Goal: Task Accomplishment & Management: Manage account settings

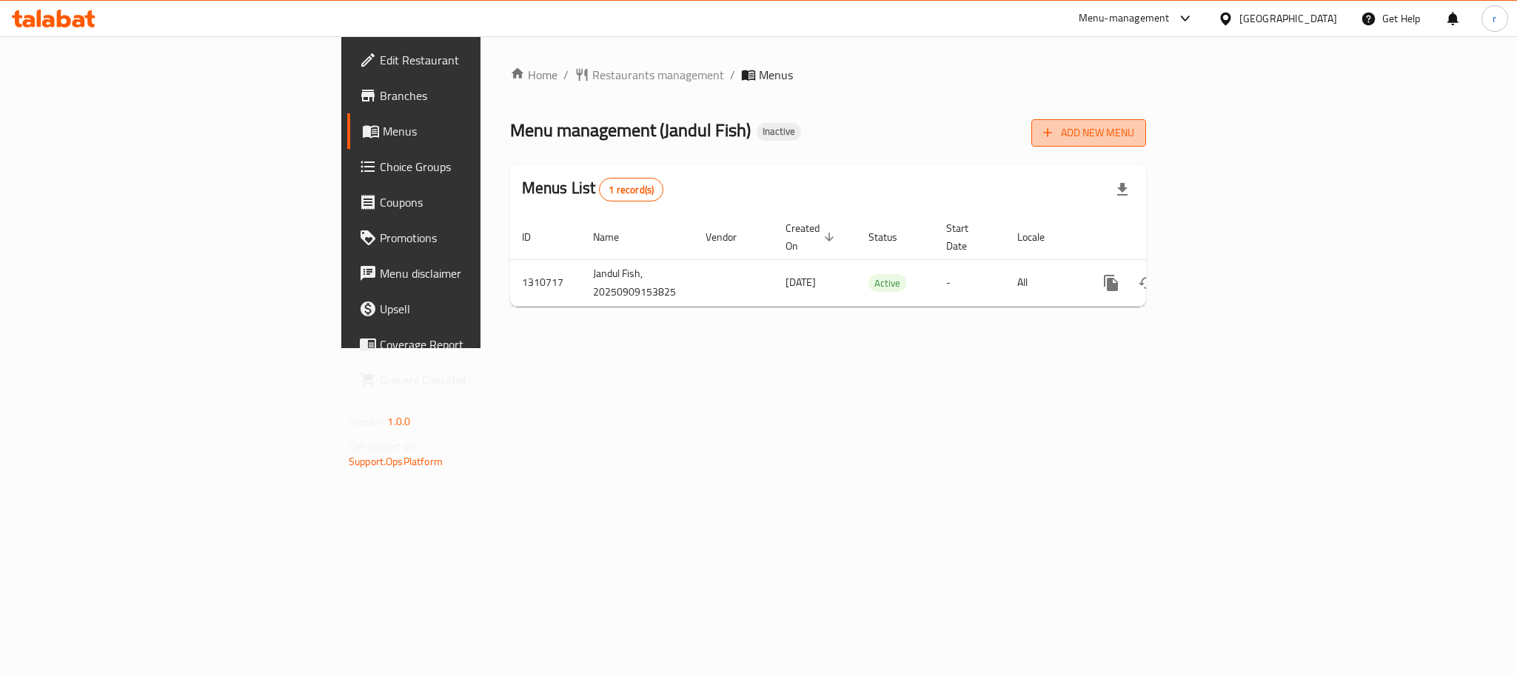
click at [1146, 122] on button "Add New Menu" at bounding box center [1088, 132] width 115 height 27
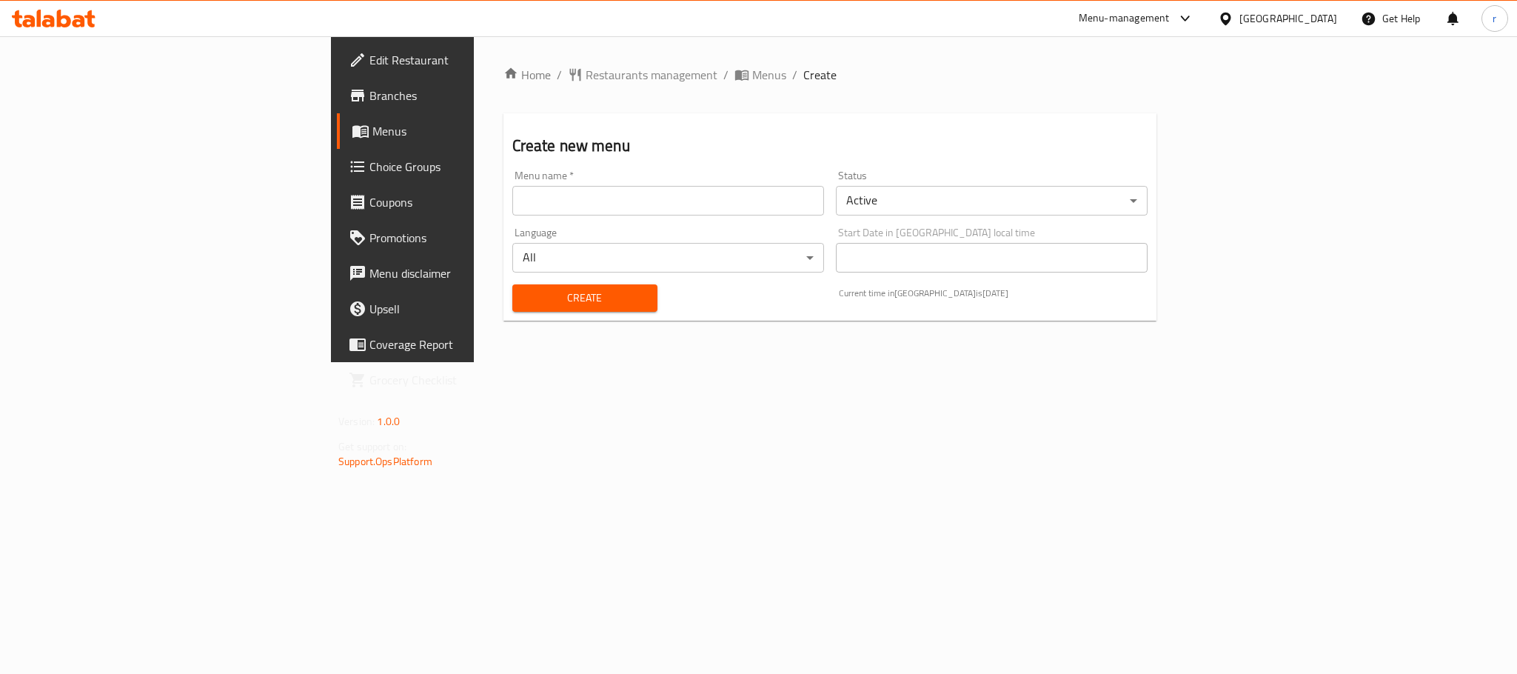
click at [512, 180] on div "Menu name   * Menu name *" at bounding box center [668, 192] width 312 height 45
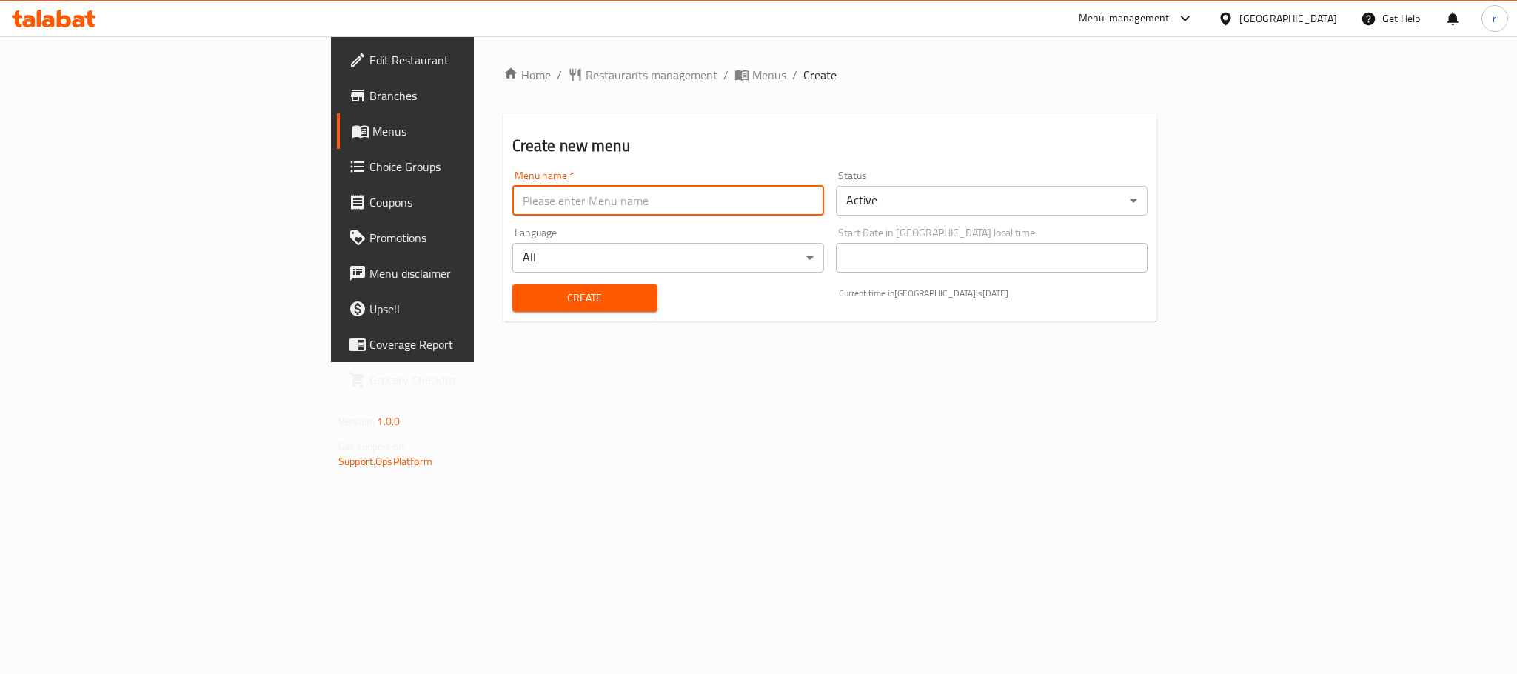
click at [512, 187] on input "text" at bounding box center [668, 201] width 312 height 30
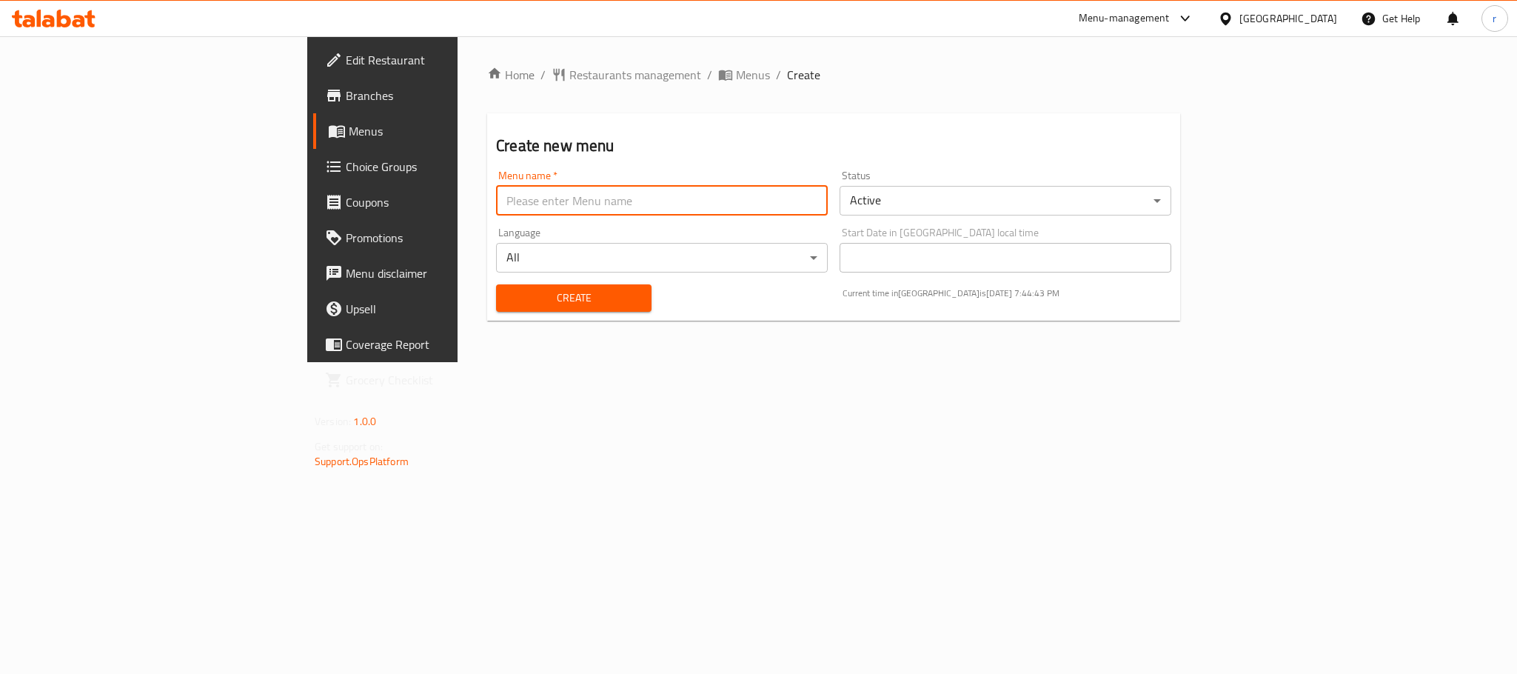
type input "Rezhan"
click at [487, 321] on div "Home / Restaurants management / Menus / Create Create new menu Menu name   * Re…" at bounding box center [833, 199] width 693 height 267
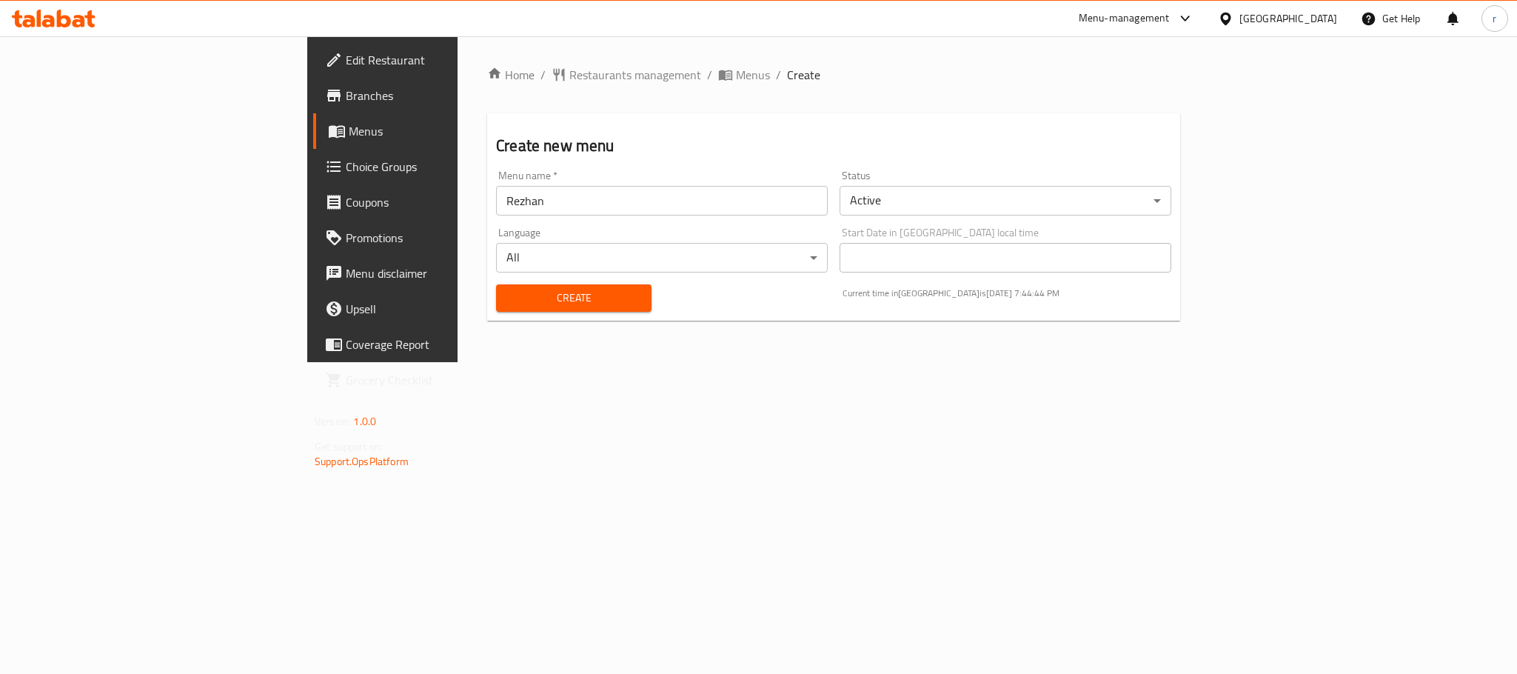
click at [508, 301] on span "Create" at bounding box center [574, 298] width 132 height 19
click at [736, 80] on span "Menus" at bounding box center [753, 75] width 34 height 18
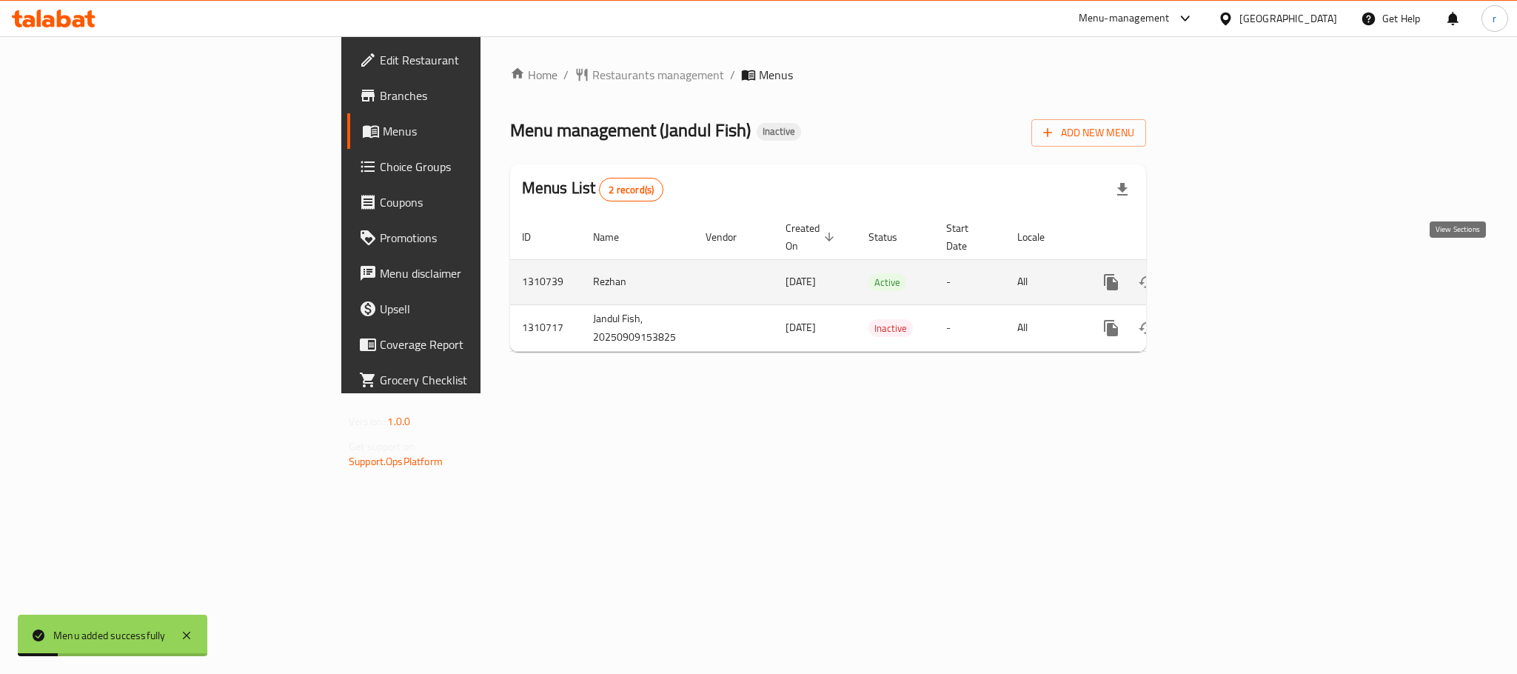
click at [1227, 273] on icon "enhanced table" at bounding box center [1218, 282] width 18 height 18
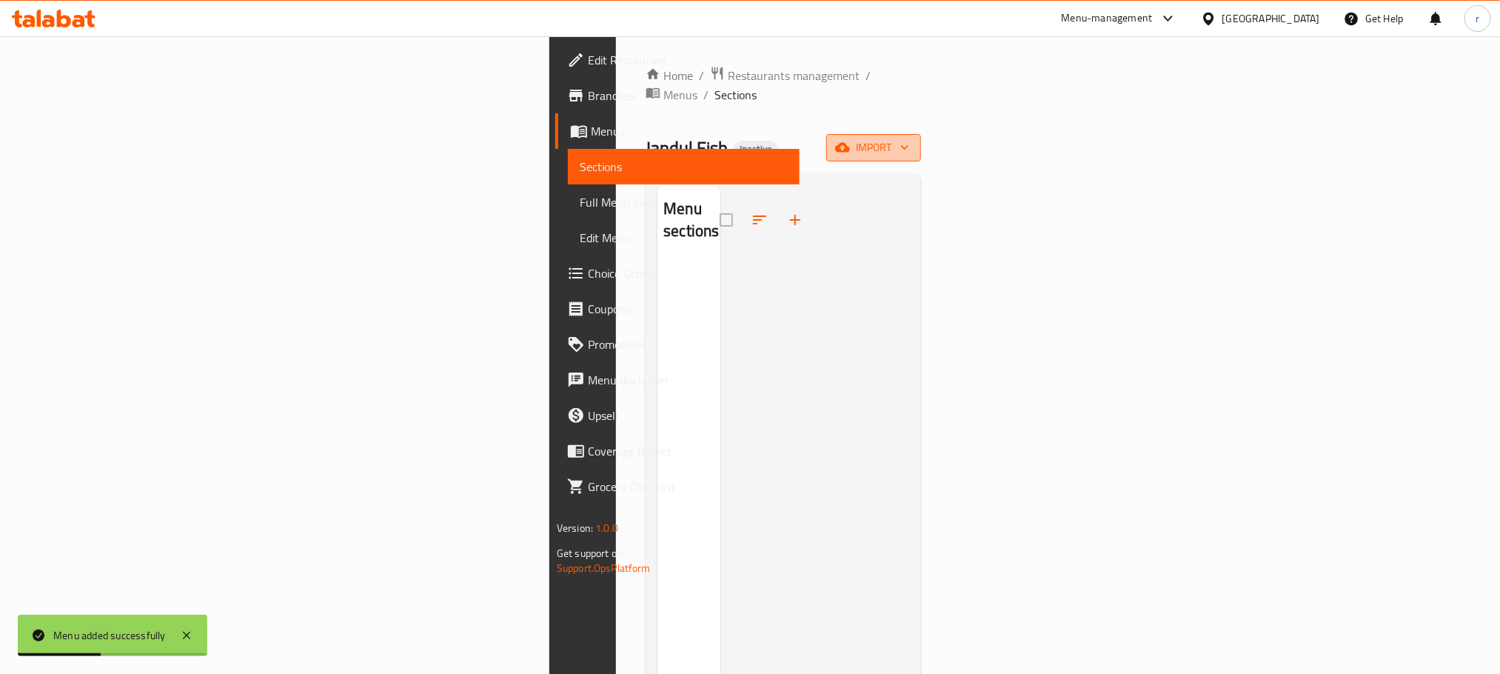
click at [909, 138] on span "import" at bounding box center [873, 147] width 71 height 19
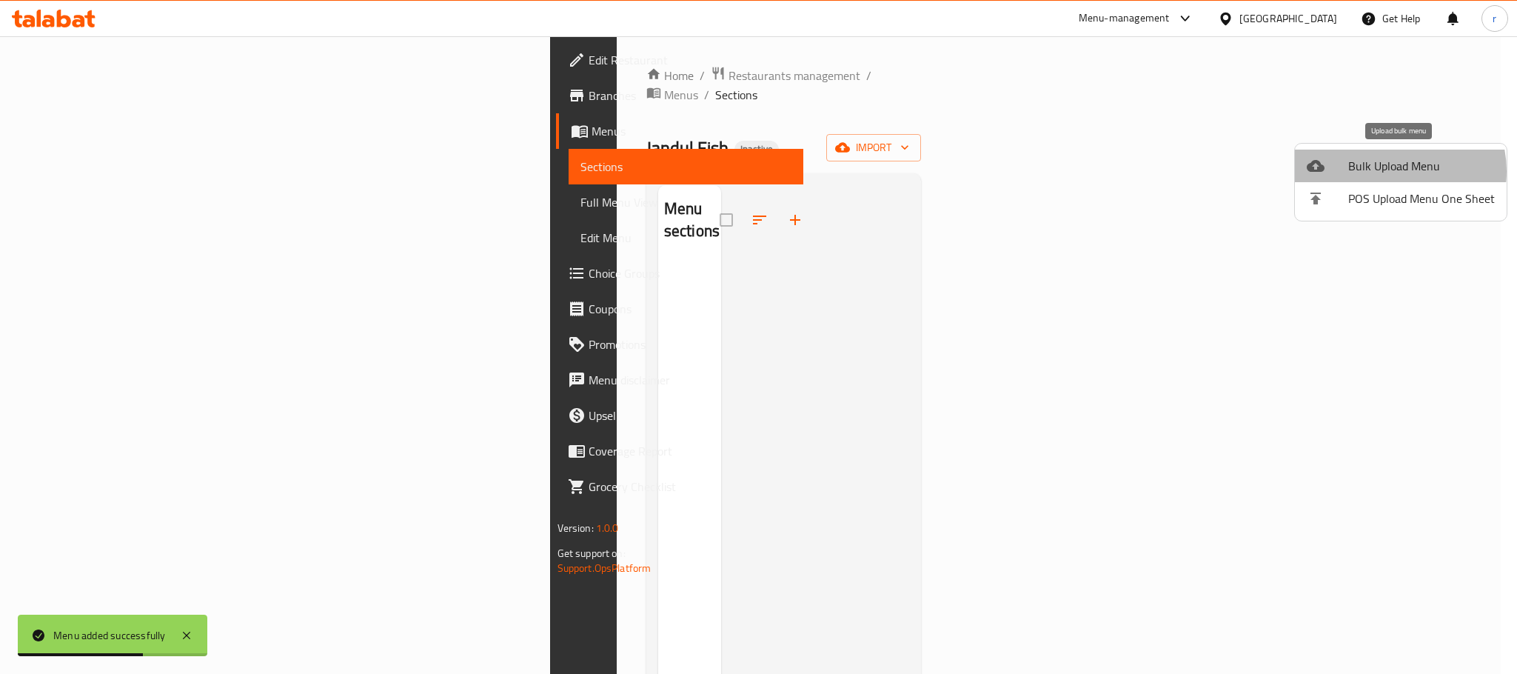
click at [1391, 171] on span "Bulk Upload Menu" at bounding box center [1421, 166] width 147 height 18
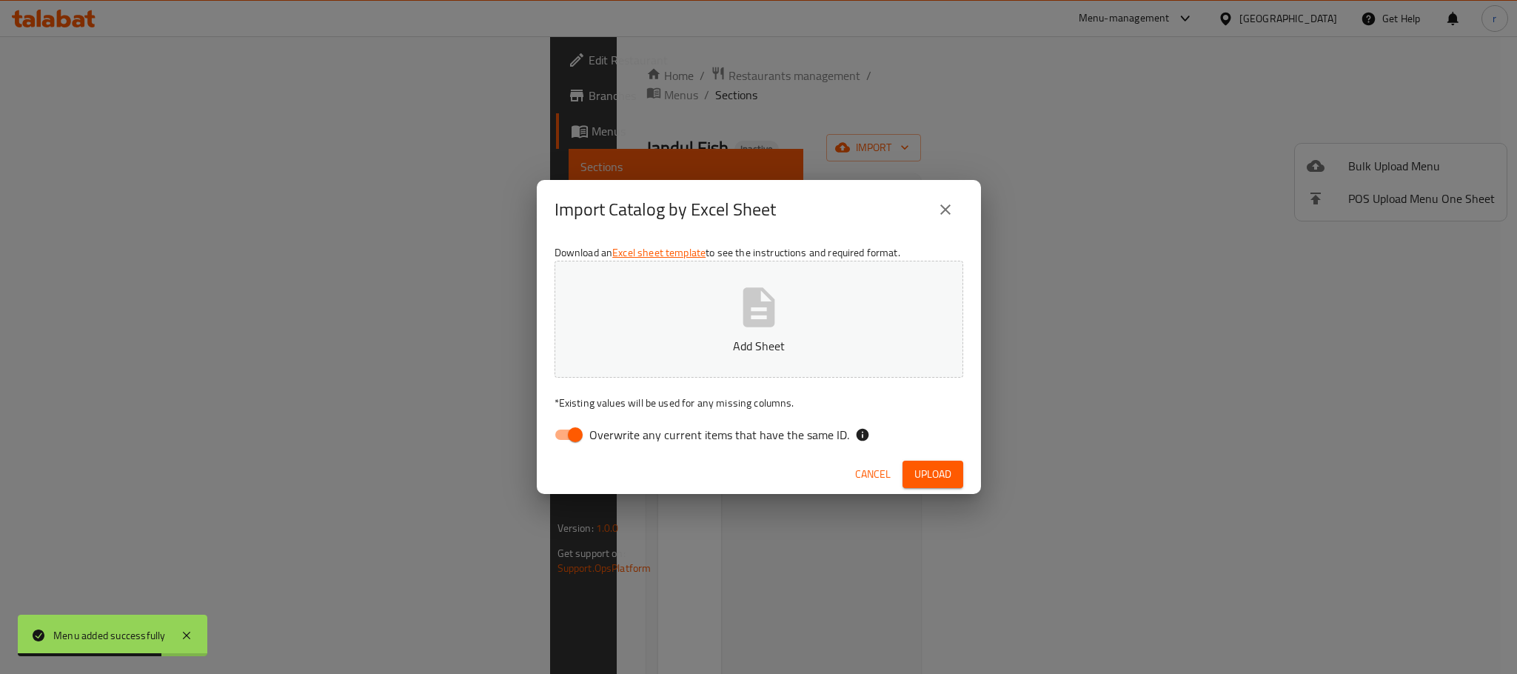
click at [773, 318] on icon "button" at bounding box center [759, 306] width 32 height 39
click at [566, 429] on input "Overwrite any current items that have the same ID." at bounding box center [575, 435] width 84 height 28
checkbox input "false"
click at [933, 478] on span "Upload" at bounding box center [933, 474] width 37 height 19
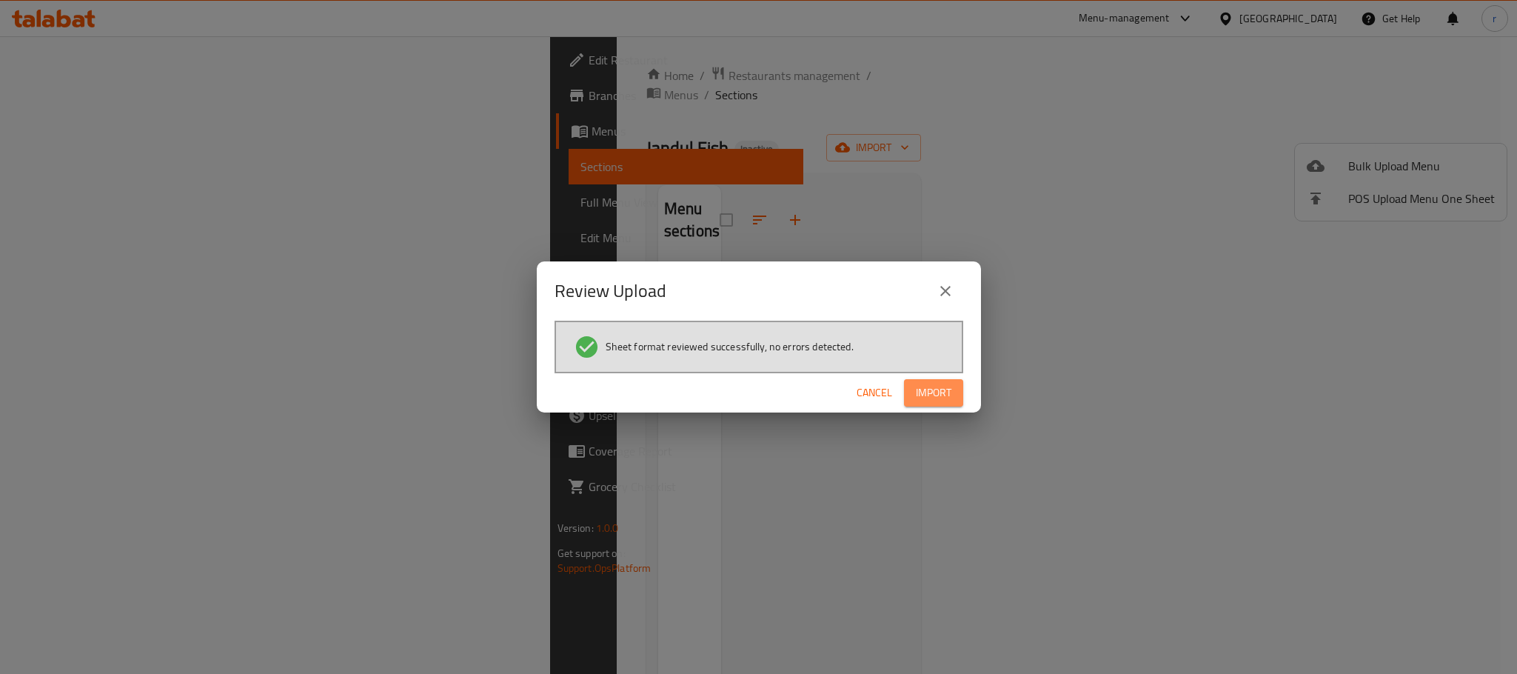
click at [960, 387] on button "Import" at bounding box center [933, 392] width 59 height 27
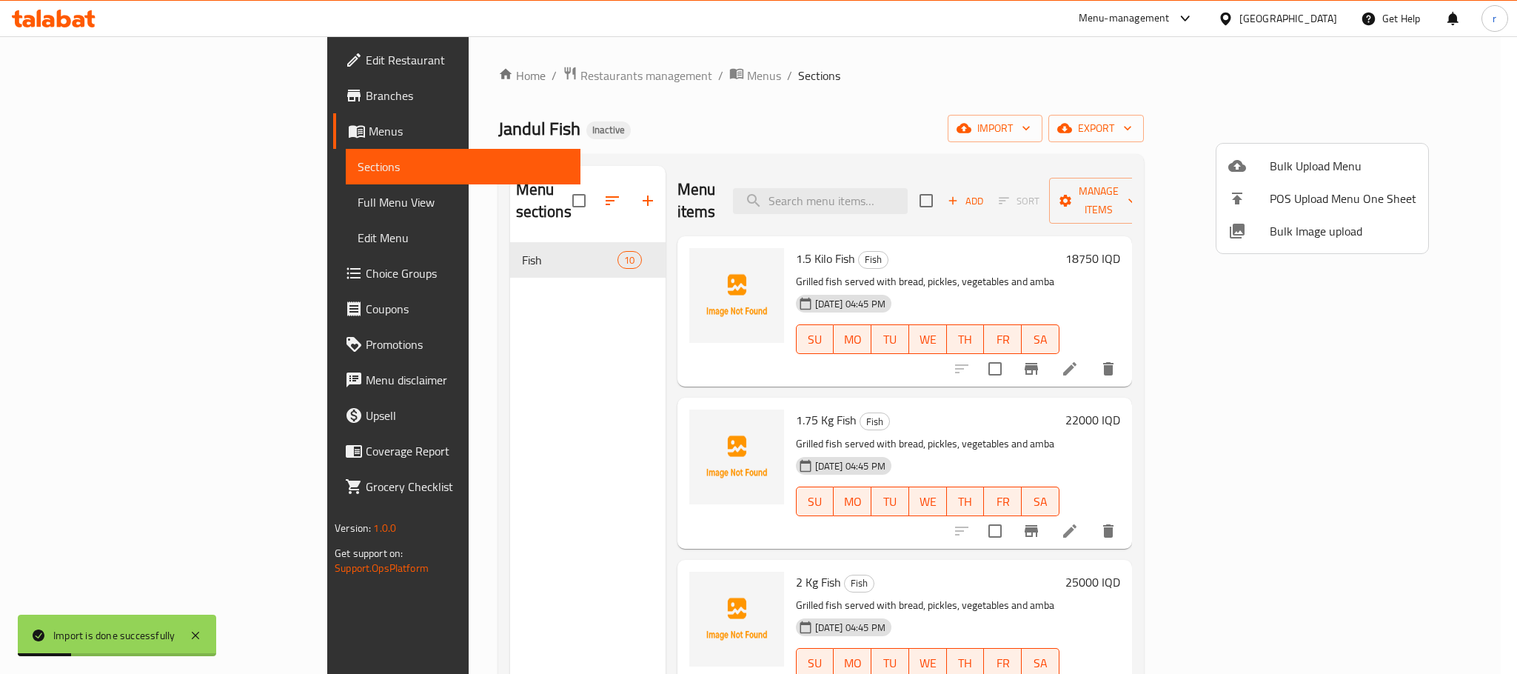
click at [753, 111] on div at bounding box center [758, 337] width 1517 height 674
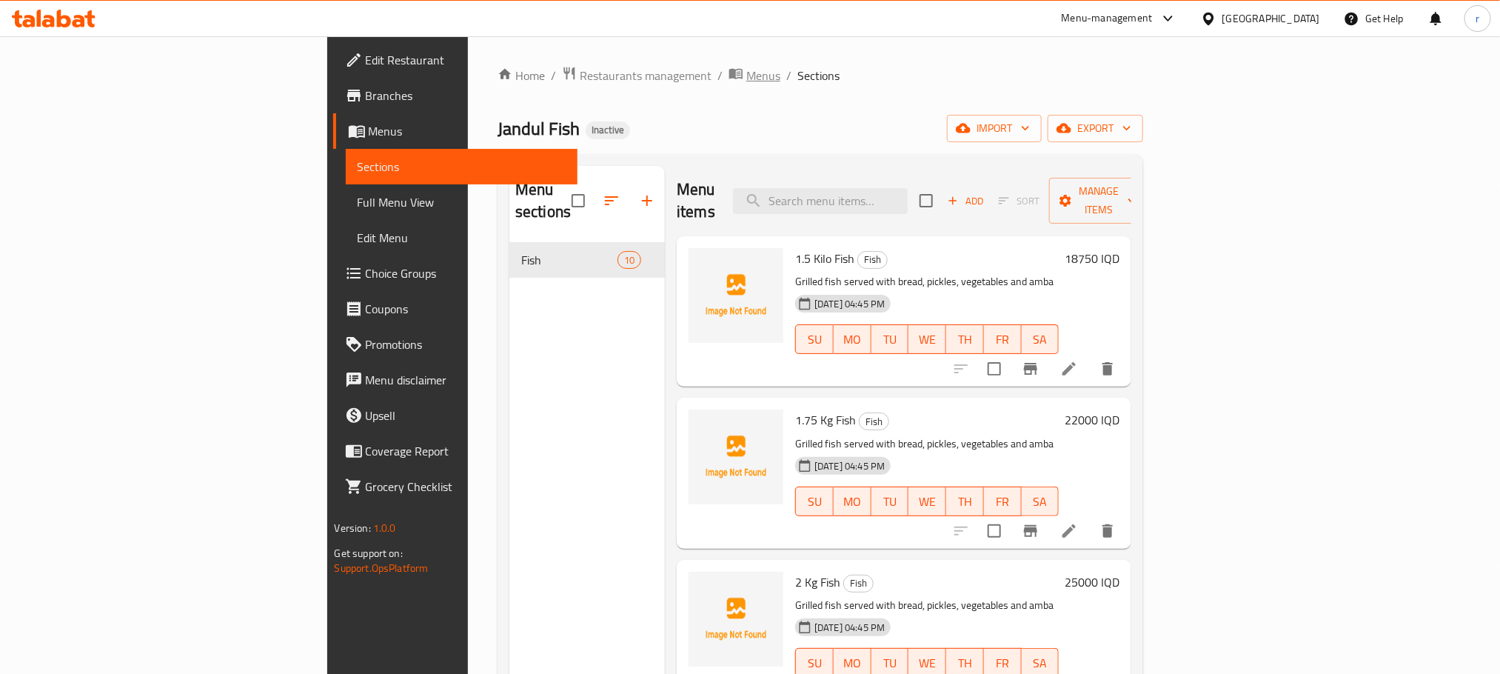
click at [746, 74] on span "Menus" at bounding box center [763, 76] width 34 height 18
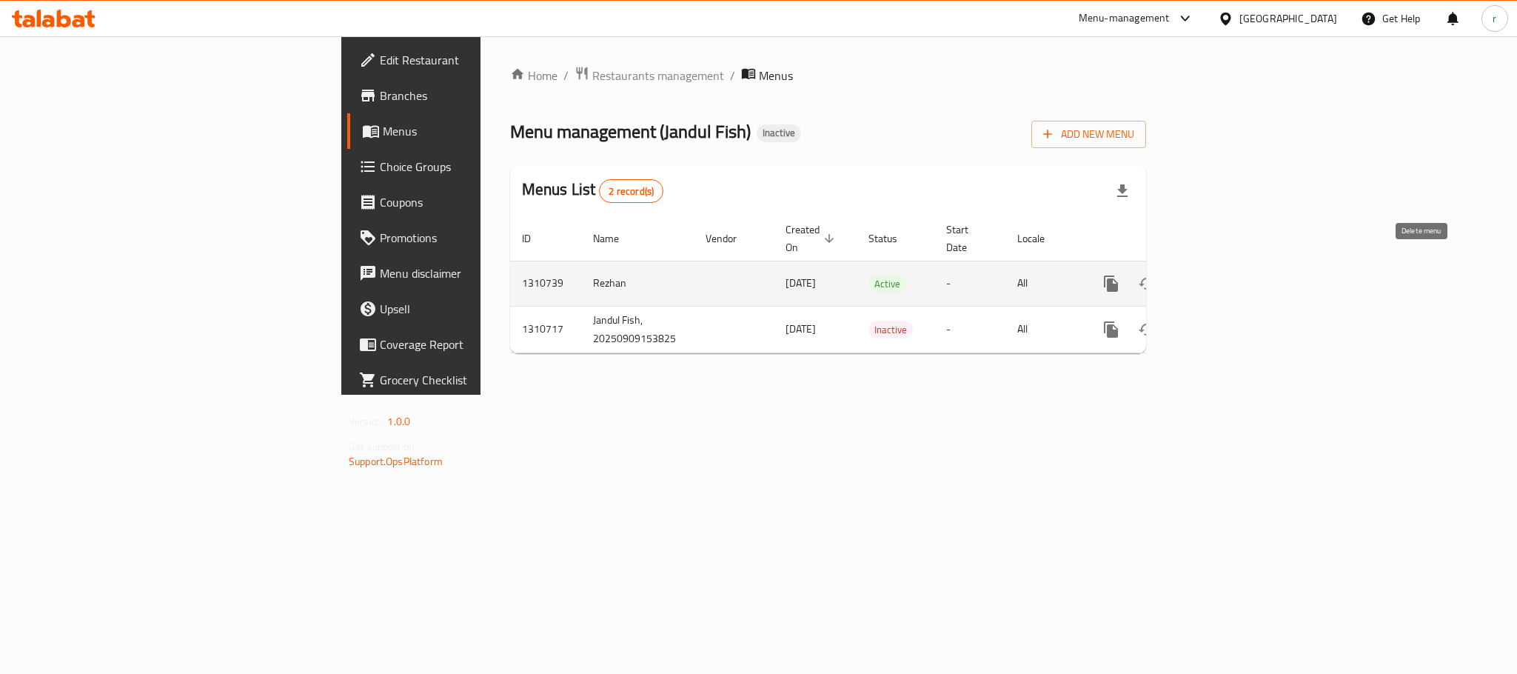
click at [1188, 277] on icon "enhanced table" at bounding box center [1182, 283] width 10 height 13
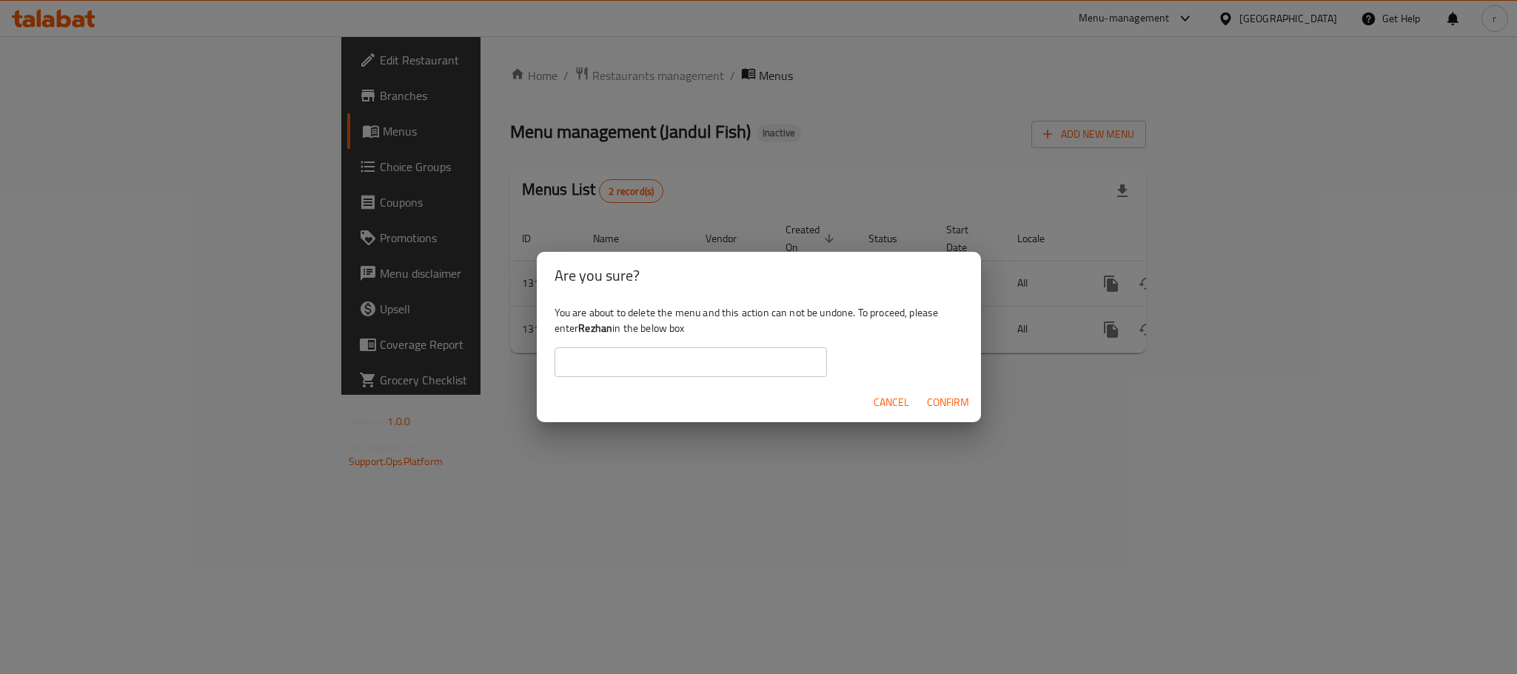
click at [601, 331] on b "Rezhan" at bounding box center [595, 327] width 34 height 19
copy div "Rezhan"
click at [614, 367] on input "text" at bounding box center [691, 362] width 272 height 30
paste input "Rezhan"
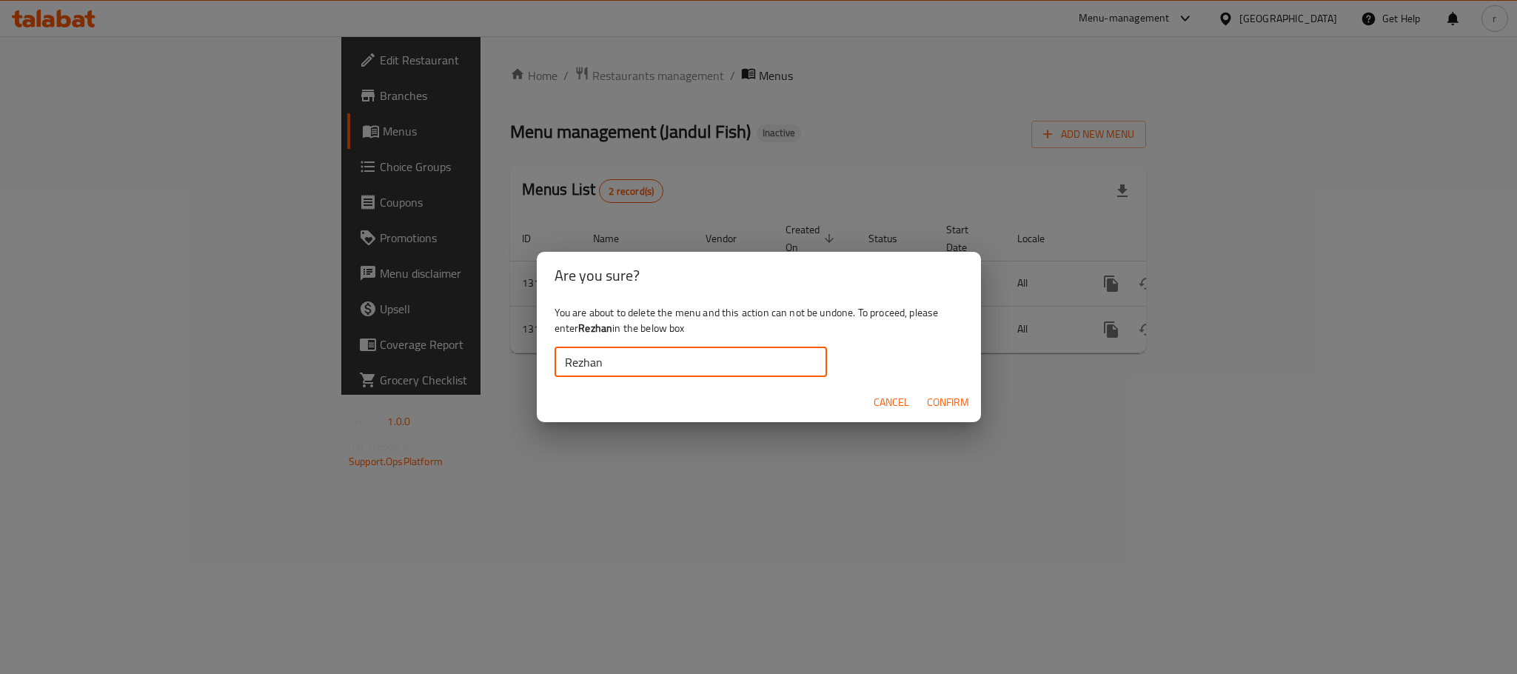
type input "Rezhan"
click at [946, 358] on div "You are about to delete the menu and this action can not be undone. To proceed,…" at bounding box center [759, 340] width 444 height 83
click at [938, 391] on button "Confirm" at bounding box center [948, 402] width 54 height 27
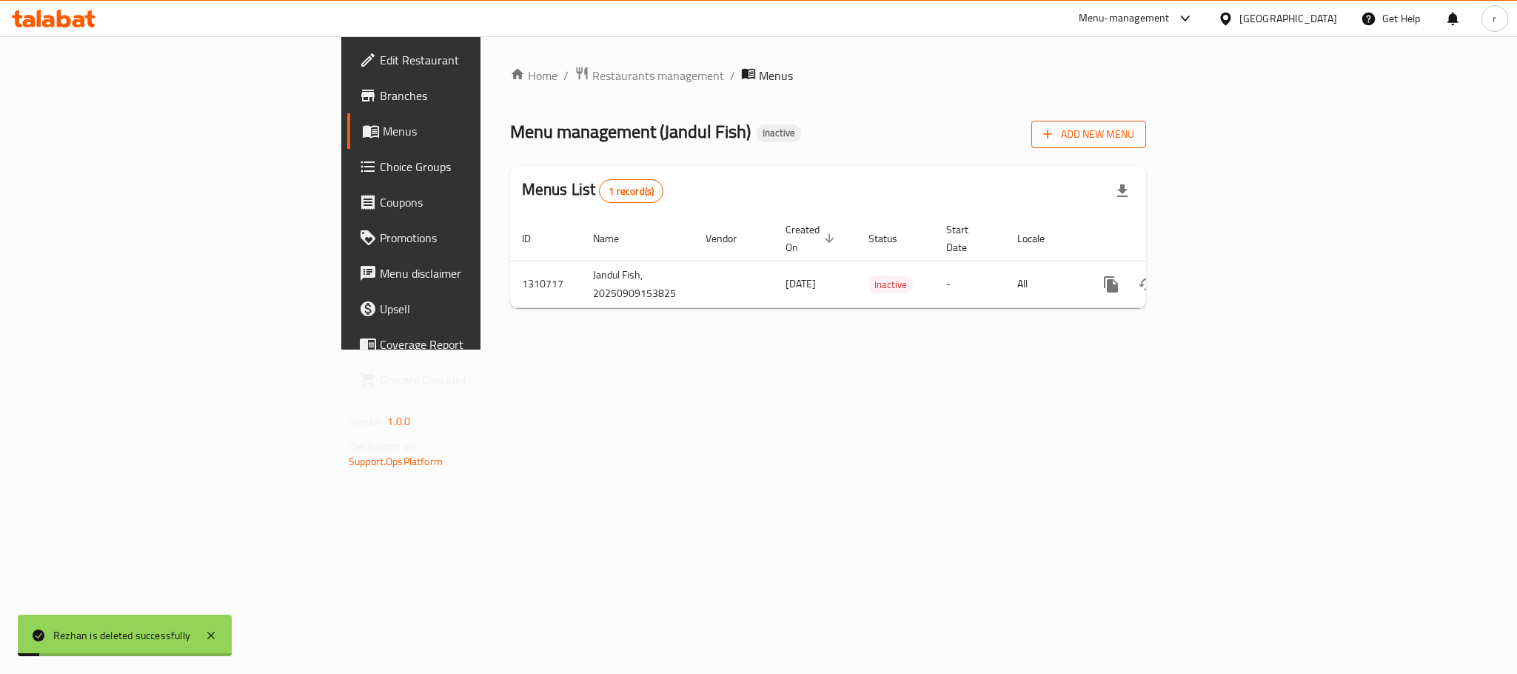
click at [1146, 132] on div "Menu management ( [PERSON_NAME] ) Inactive Add New Menu" at bounding box center [828, 131] width 636 height 33
click at [1055, 132] on icon "button" at bounding box center [1047, 134] width 15 height 15
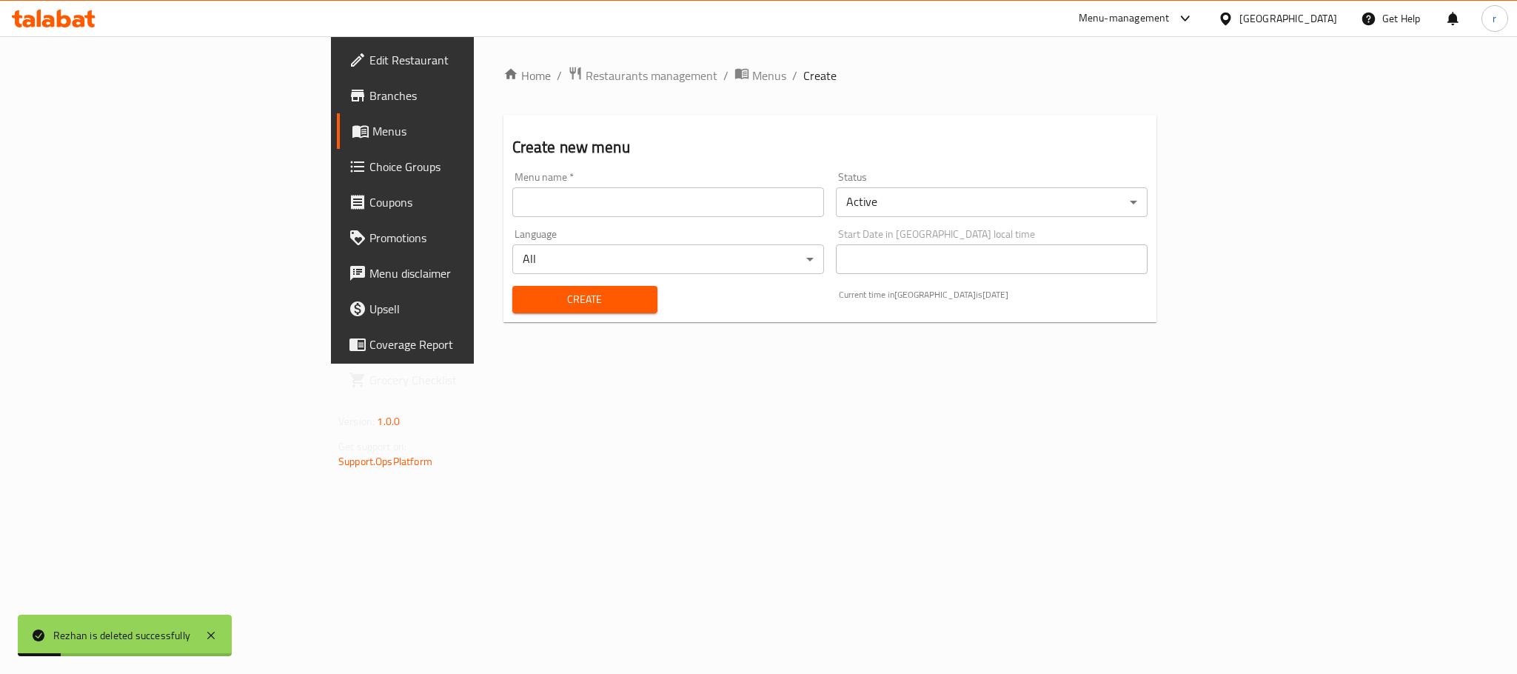
click at [506, 223] on div "Language All ​" at bounding box center [668, 251] width 324 height 57
click at [512, 193] on input "text" at bounding box center [668, 202] width 312 height 30
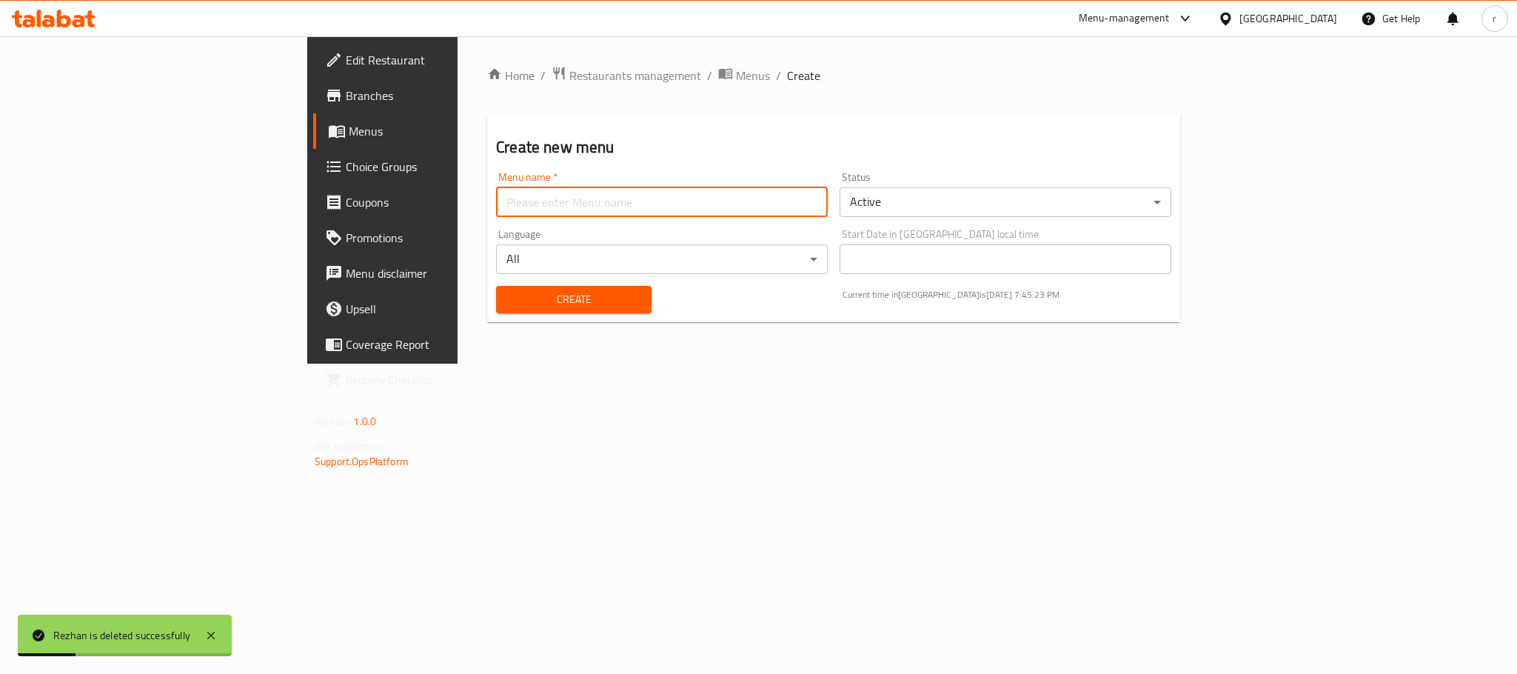
type input "Rezhan"
click at [508, 298] on span "Create" at bounding box center [574, 299] width 132 height 19
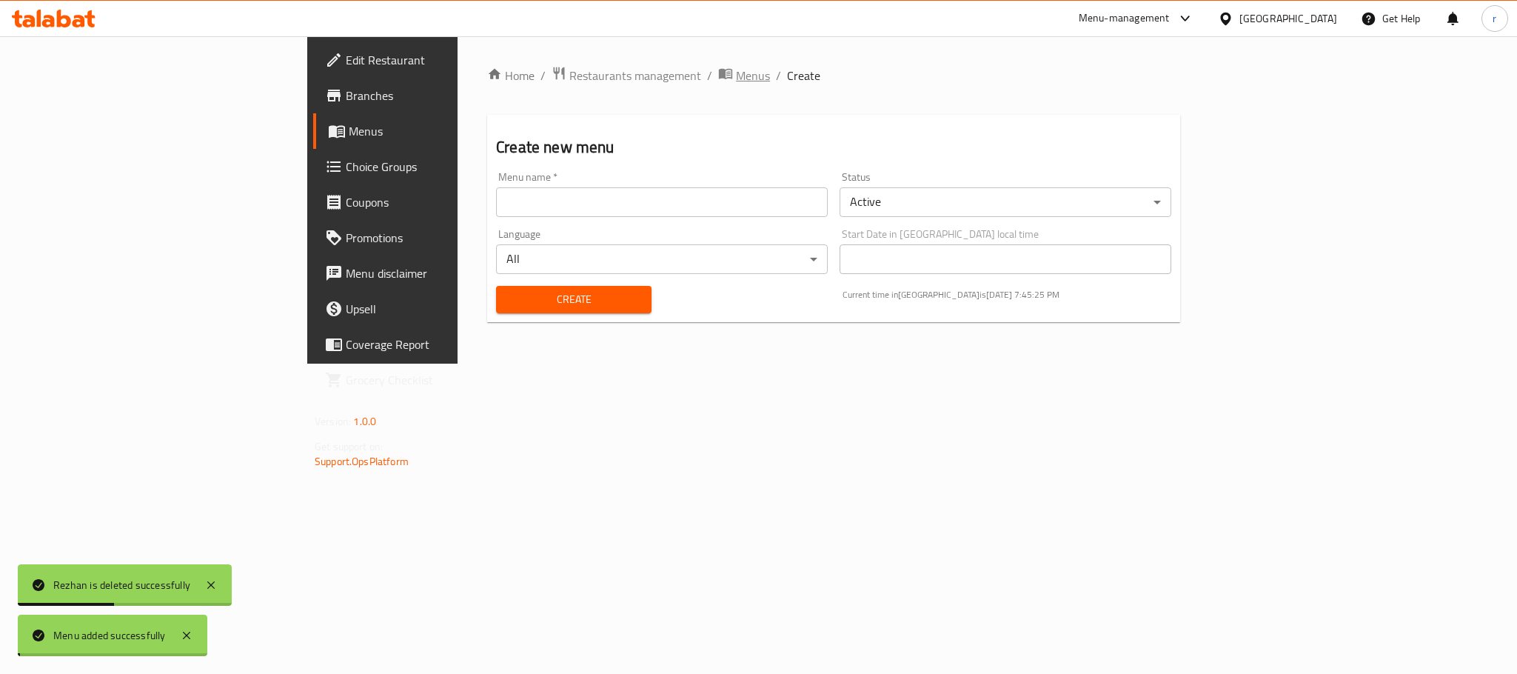
click at [736, 78] on span "Menus" at bounding box center [753, 76] width 34 height 18
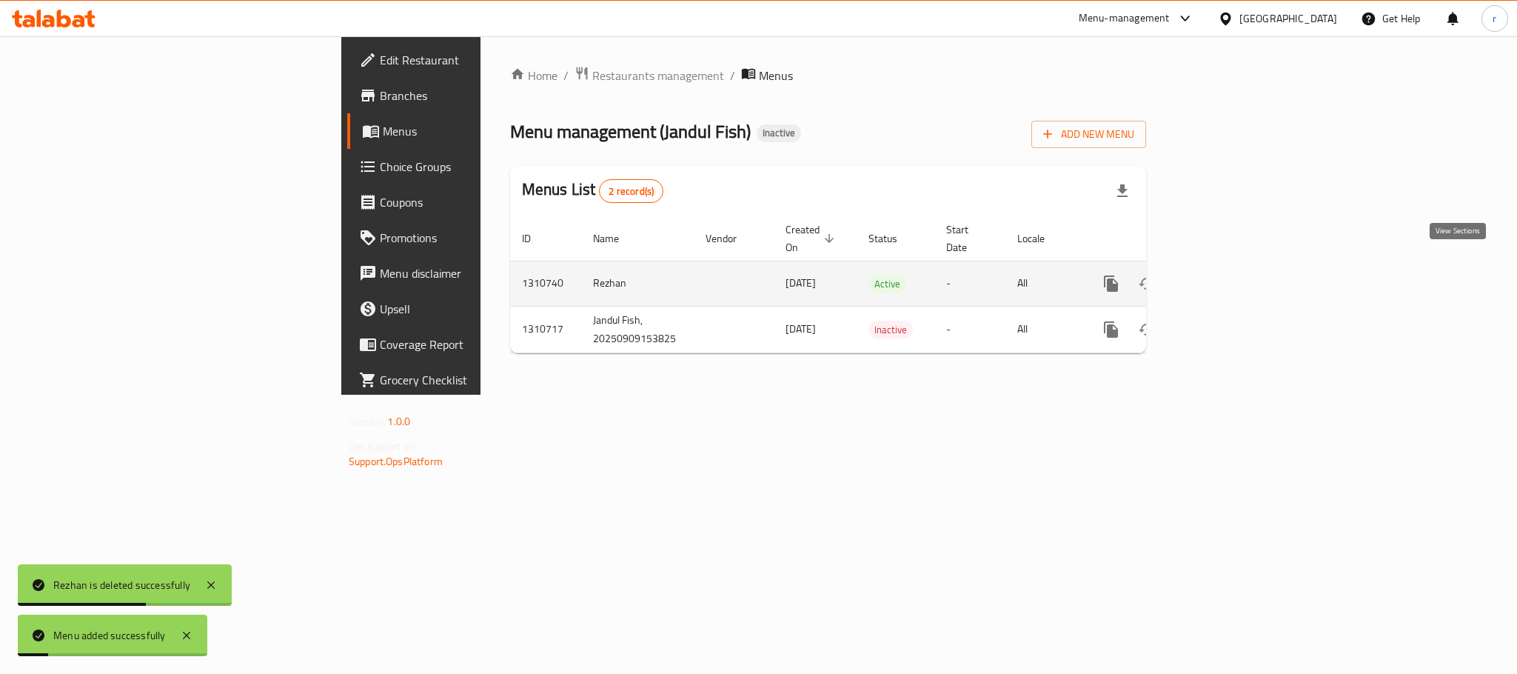
click at [1225, 277] on icon "enhanced table" at bounding box center [1217, 283] width 13 height 13
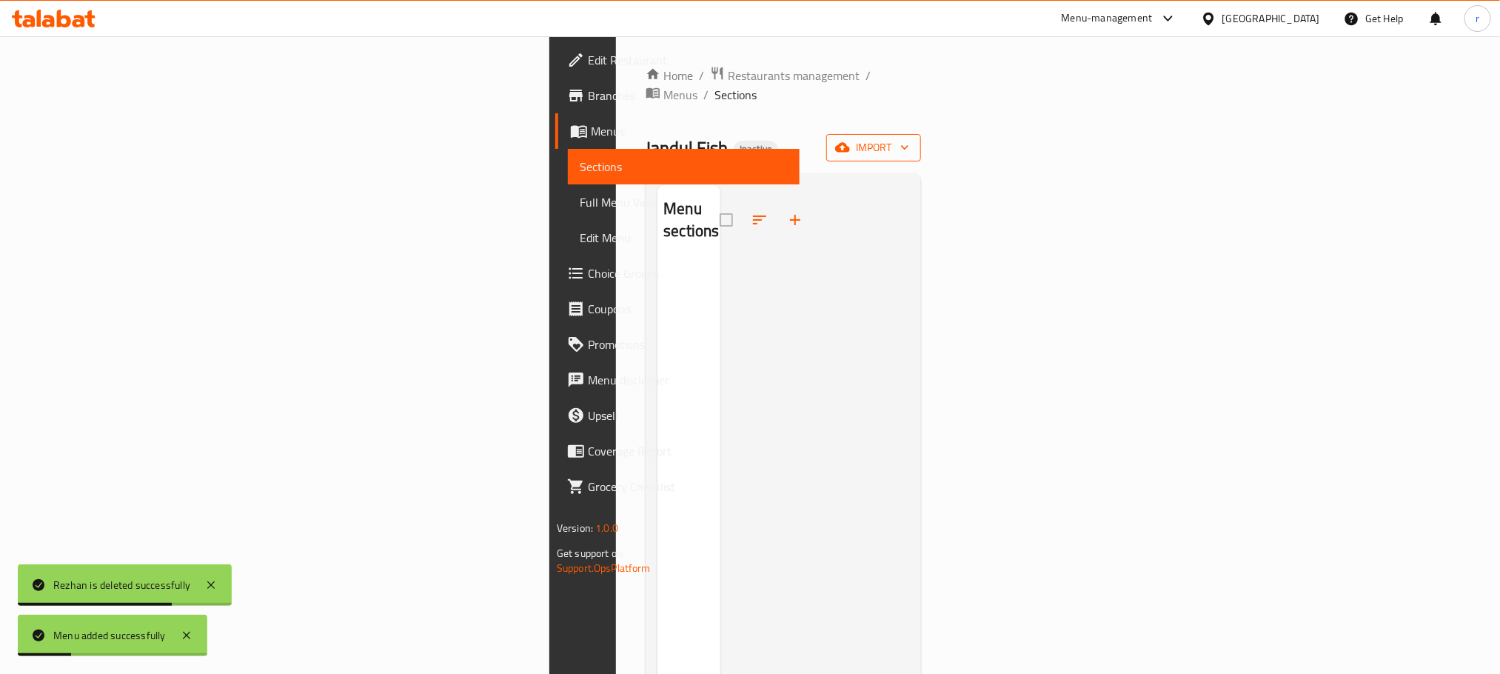
click at [909, 138] on span "import" at bounding box center [873, 147] width 71 height 19
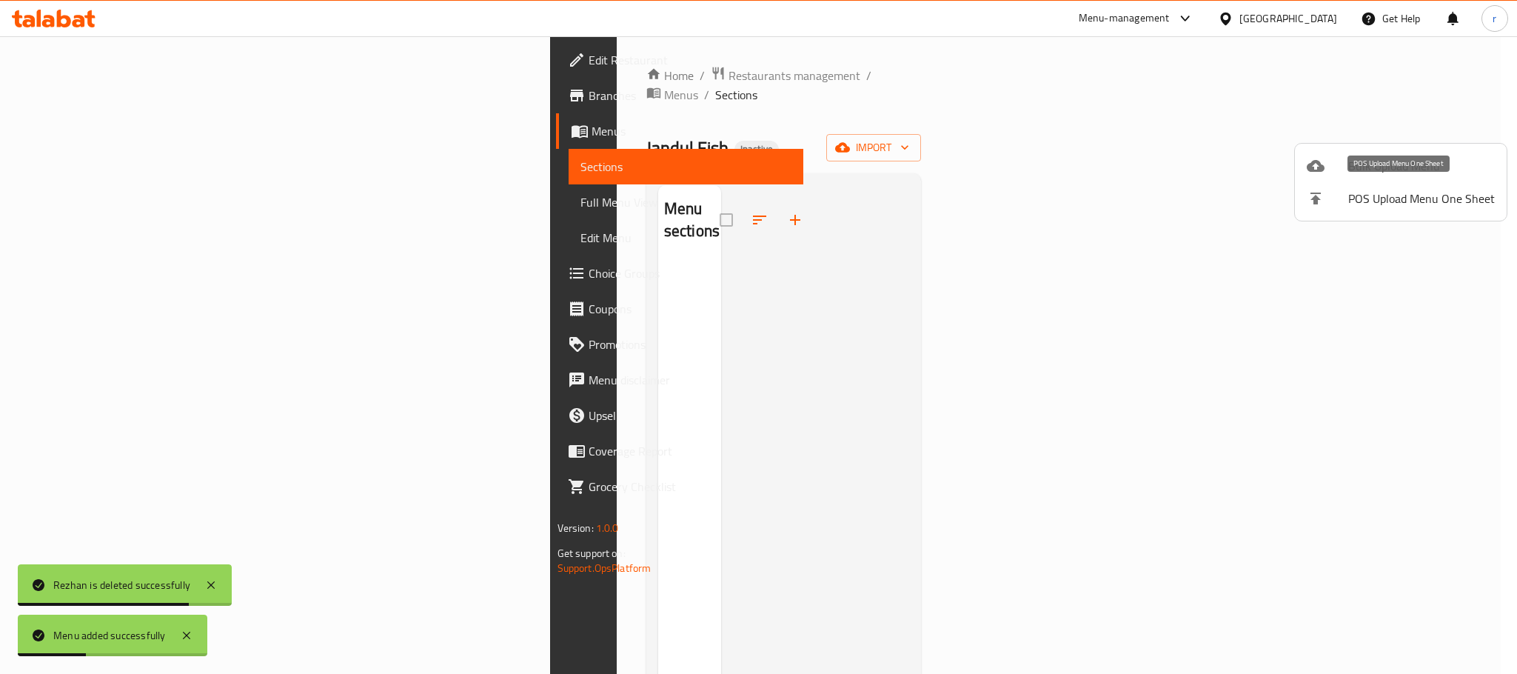
click at [1375, 167] on span "Bulk Upload Menu" at bounding box center [1421, 166] width 147 height 18
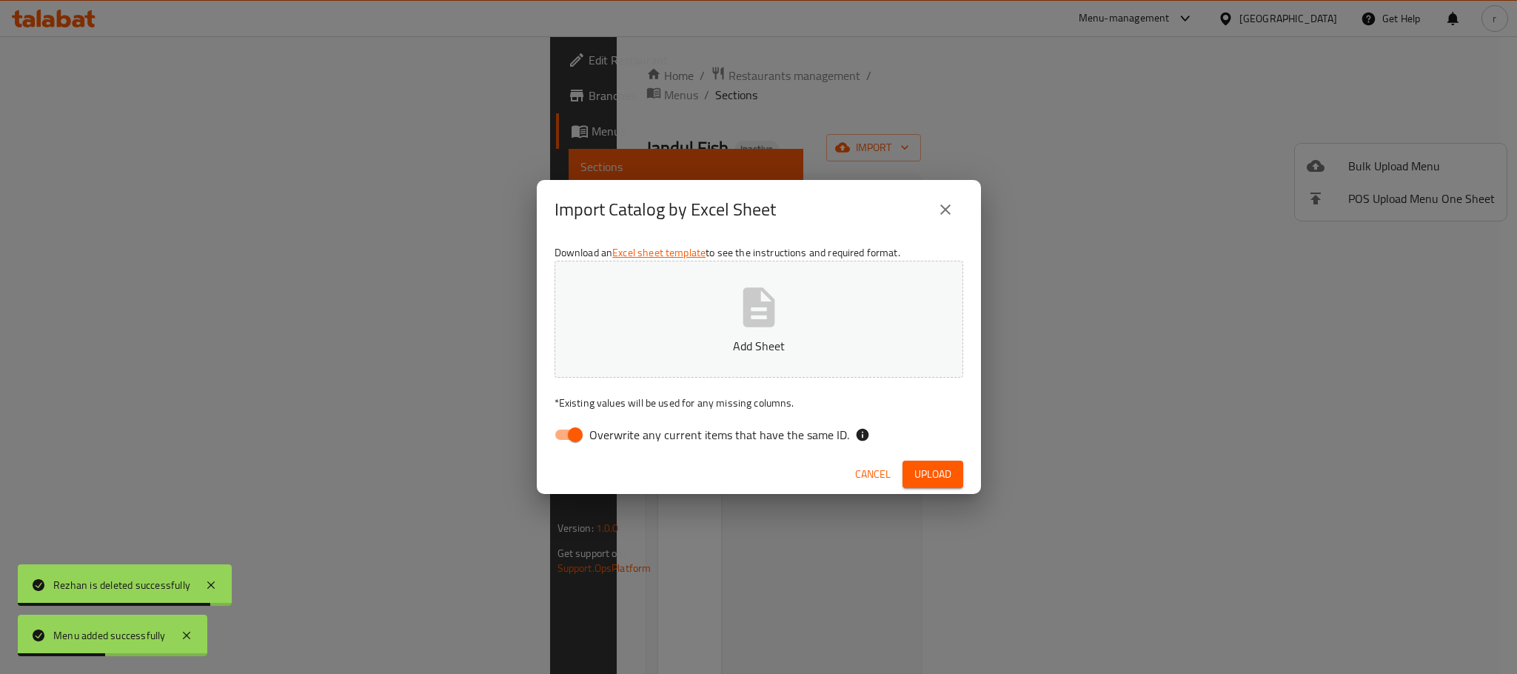
click at [758, 314] on icon "button" at bounding box center [759, 306] width 32 height 39
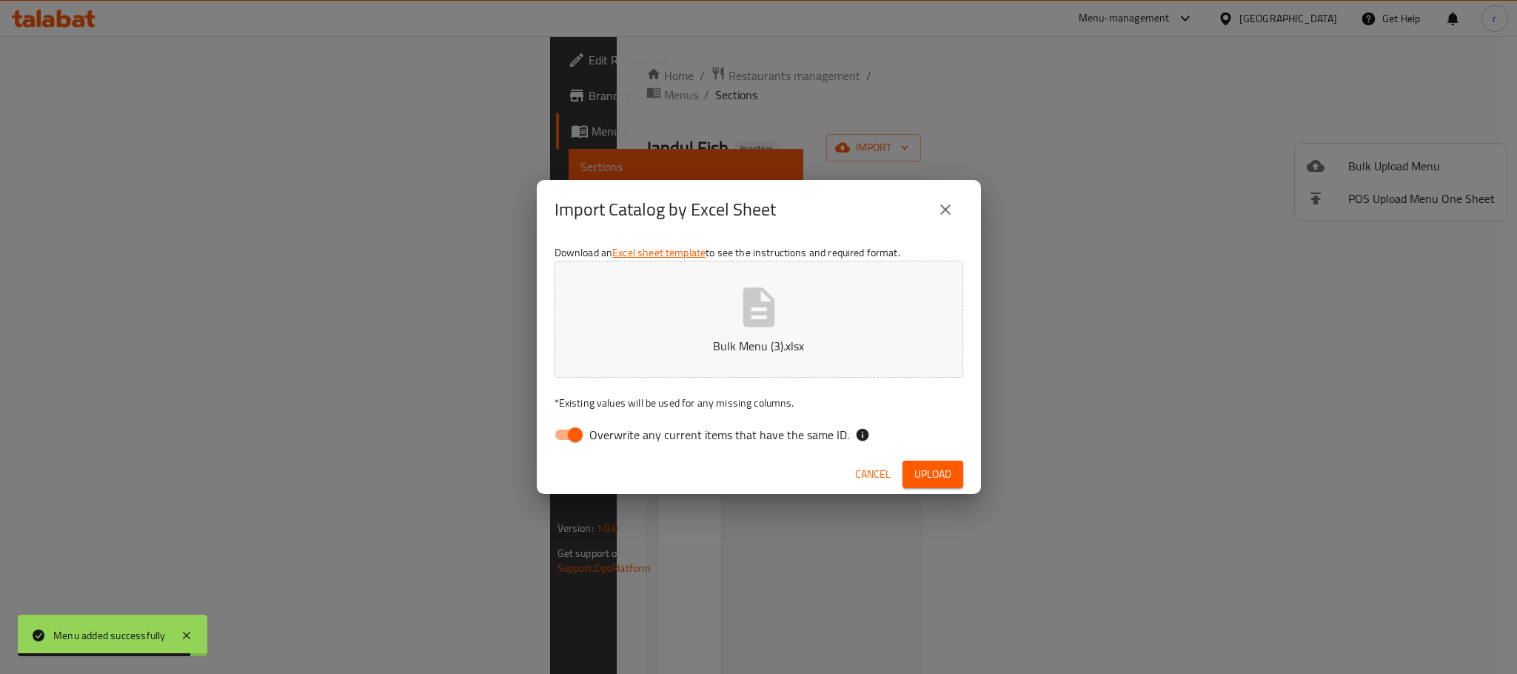
click at [576, 424] on input "Overwrite any current items that have the same ID." at bounding box center [575, 435] width 84 height 28
checkbox input "false"
click at [927, 455] on div "Cancel Upload" at bounding box center [759, 474] width 444 height 39
click at [929, 469] on span "Upload" at bounding box center [933, 474] width 37 height 19
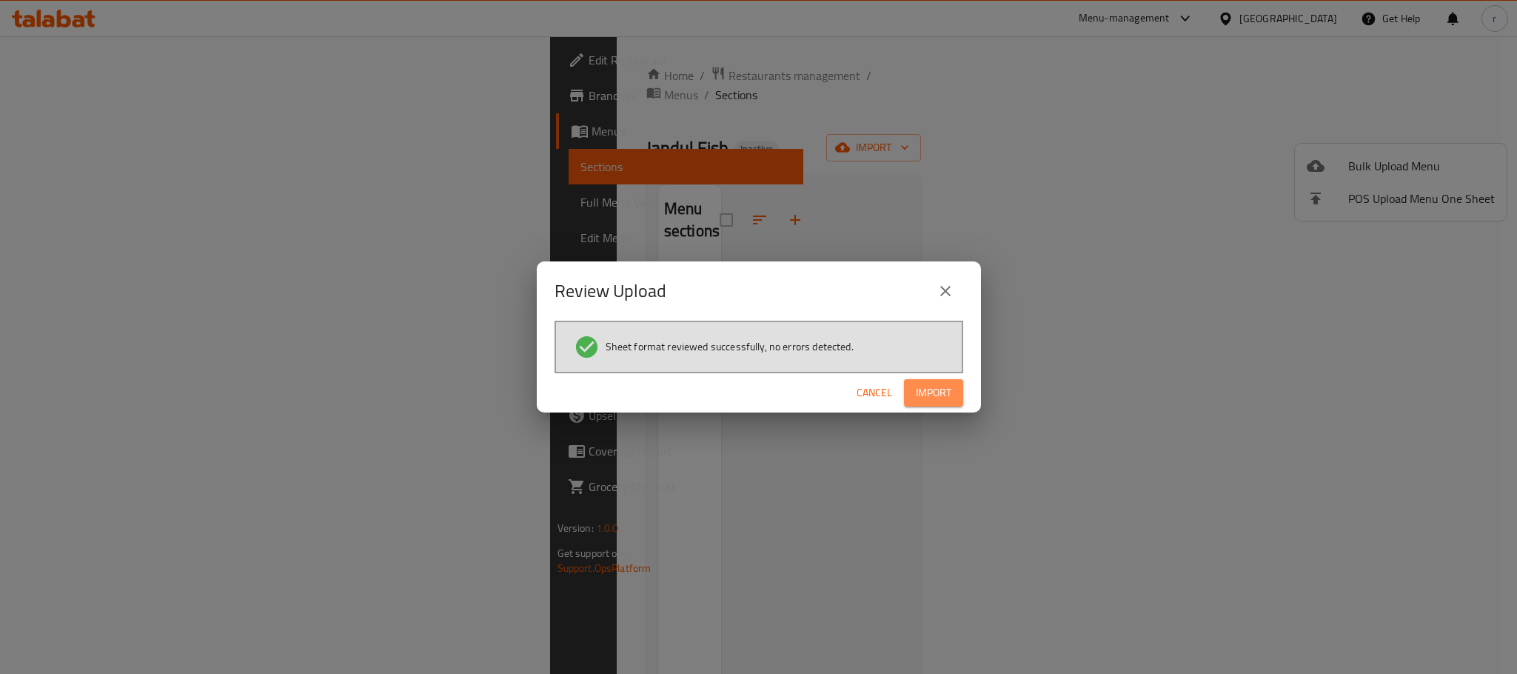
click at [918, 392] on span "Import" at bounding box center [934, 393] width 36 height 19
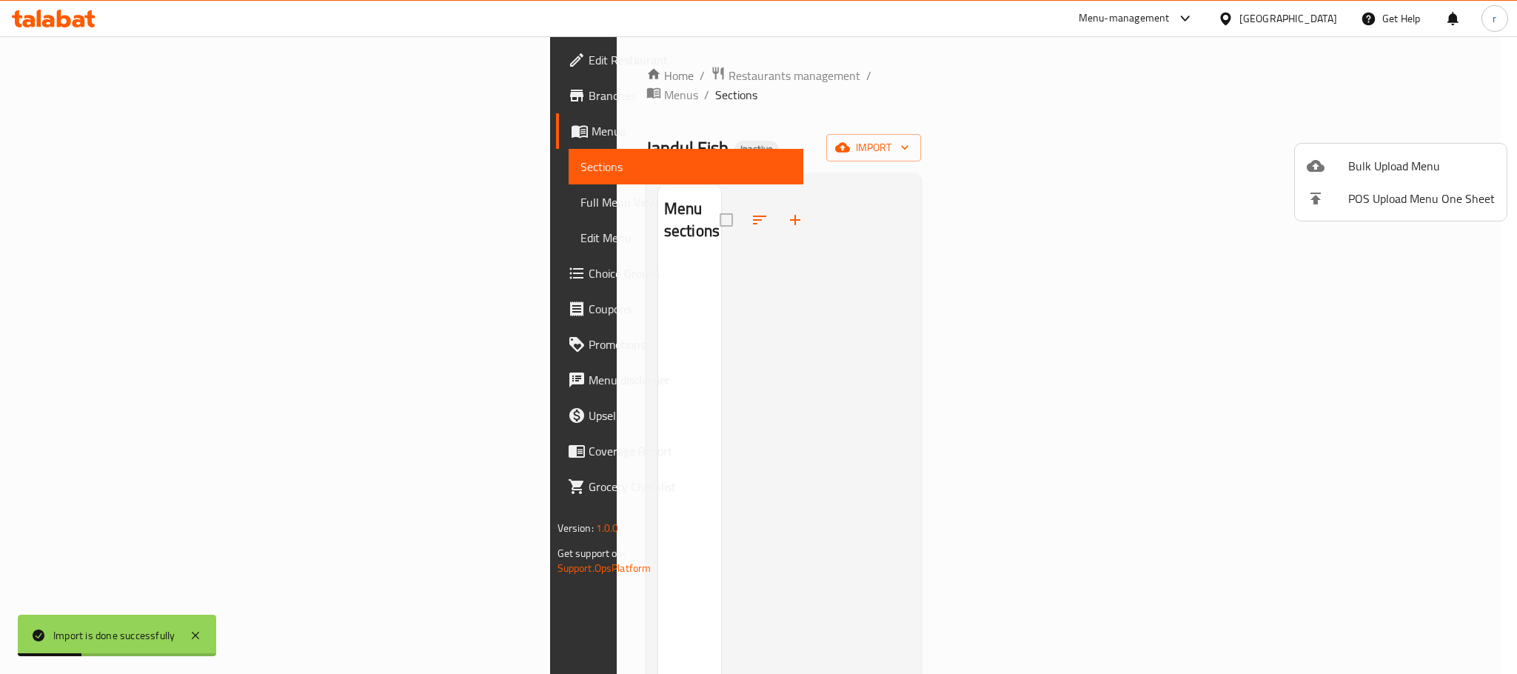
click at [752, 104] on div at bounding box center [758, 337] width 1517 height 674
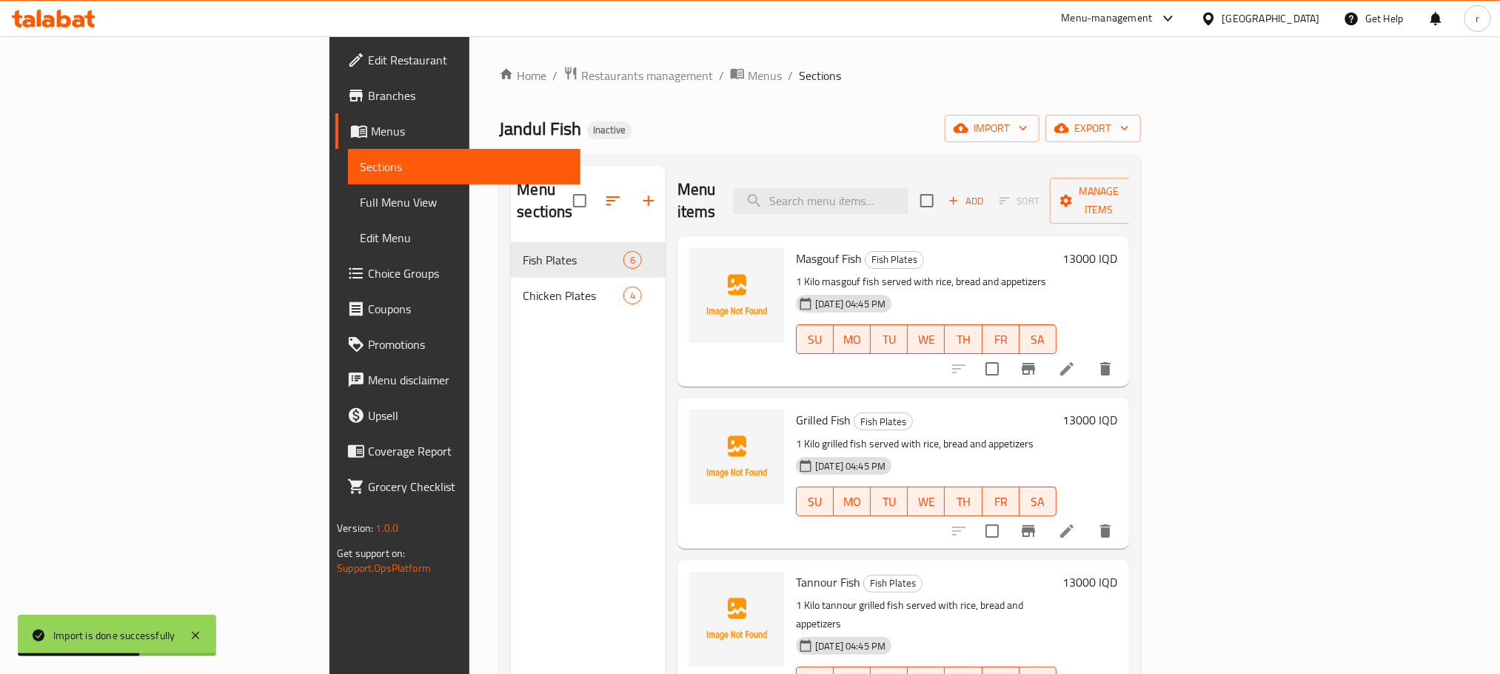
click at [360, 198] on span "Full Menu View" at bounding box center [464, 202] width 208 height 18
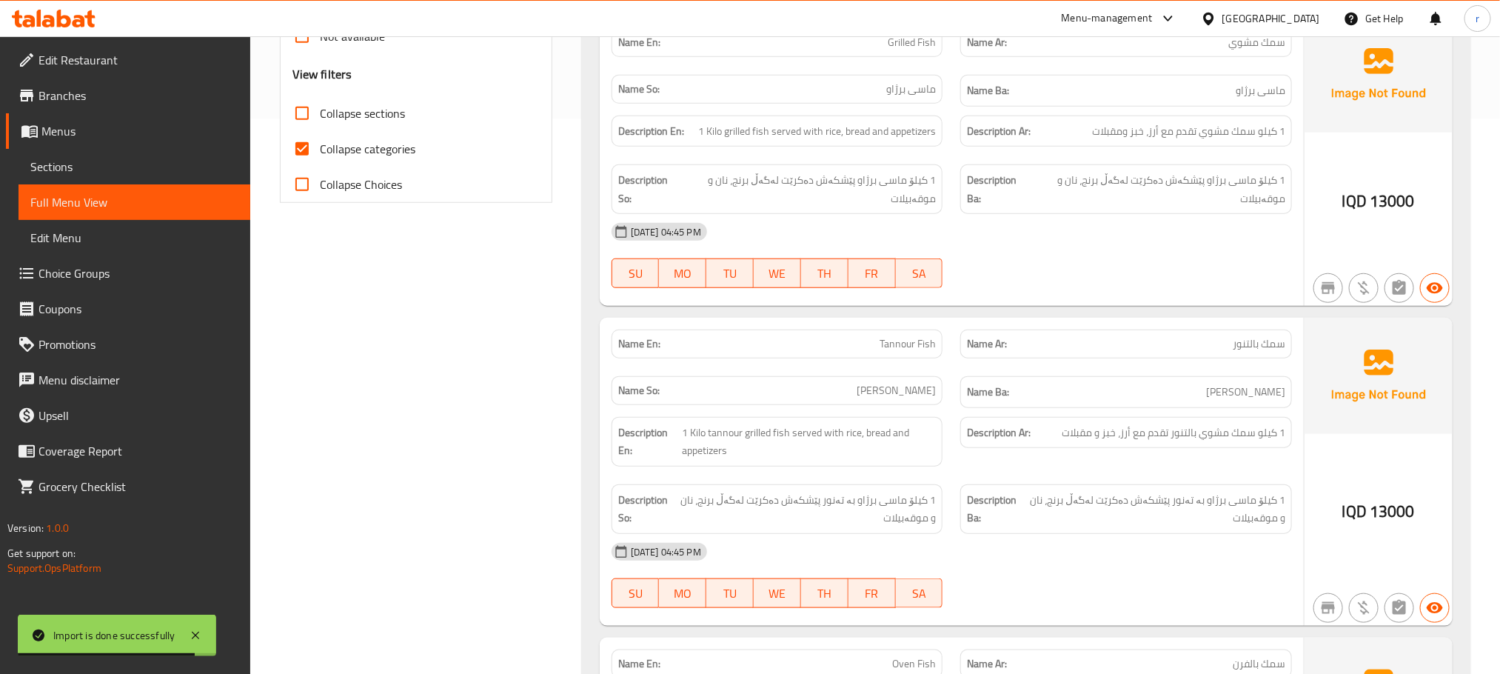
click at [323, 149] on span "Collapse categories" at bounding box center [368, 149] width 96 height 18
click at [320, 149] on input "Collapse categories" at bounding box center [302, 149] width 36 height 36
checkbox input "false"
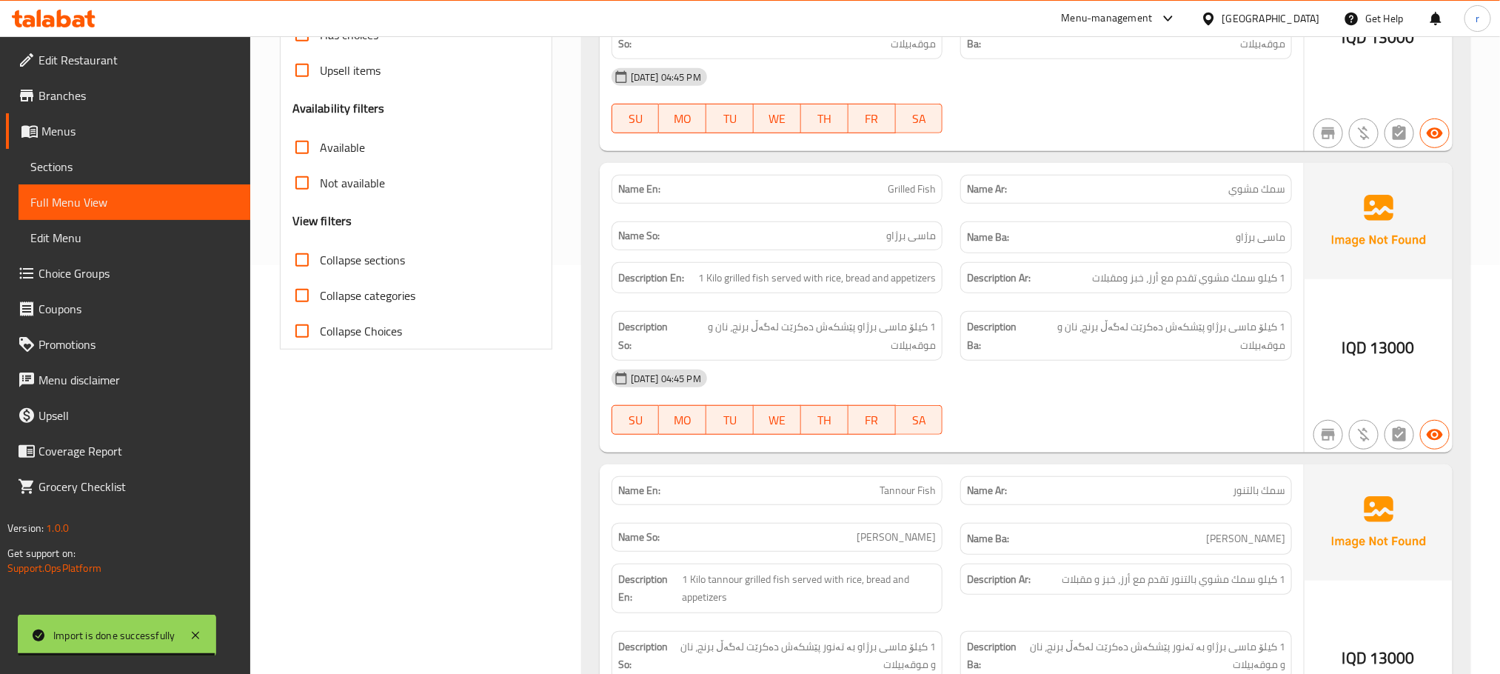
scroll to position [222, 0]
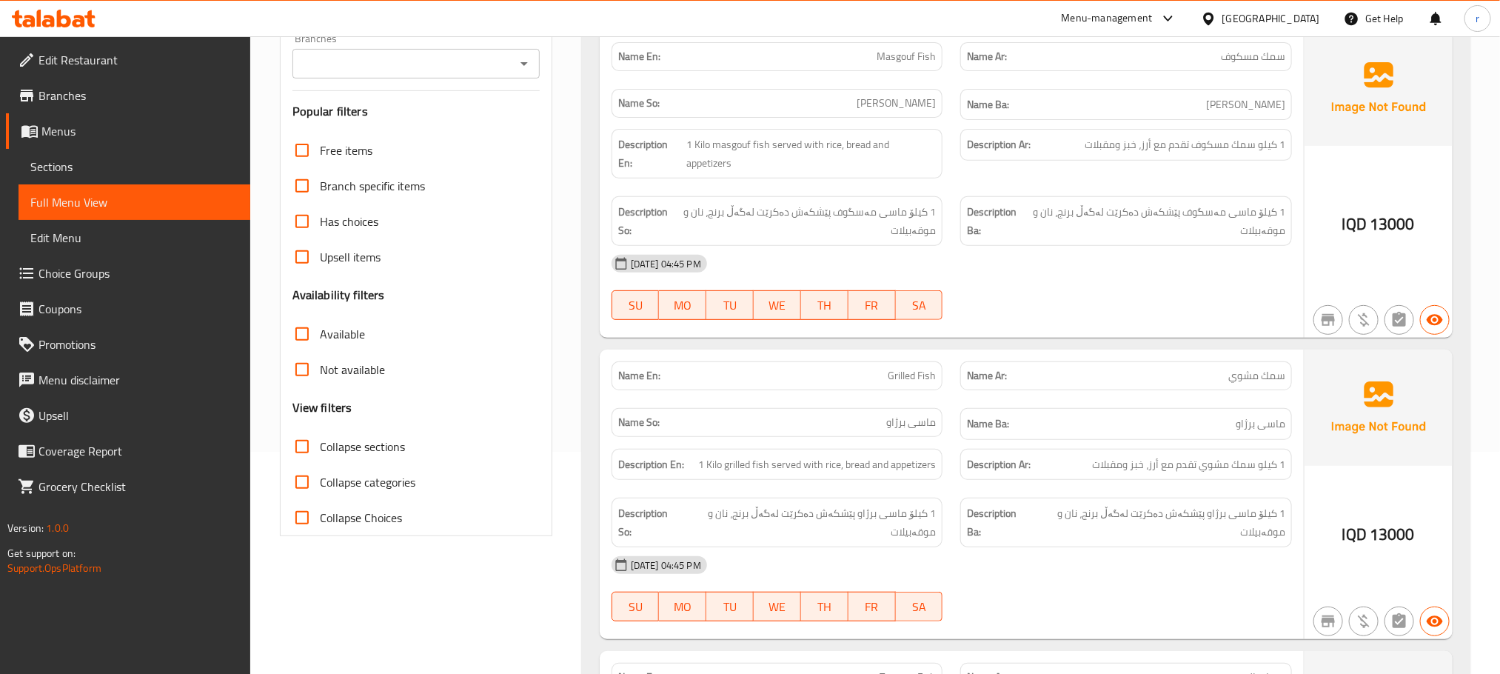
click at [526, 67] on icon "Open" at bounding box center [524, 64] width 18 height 18
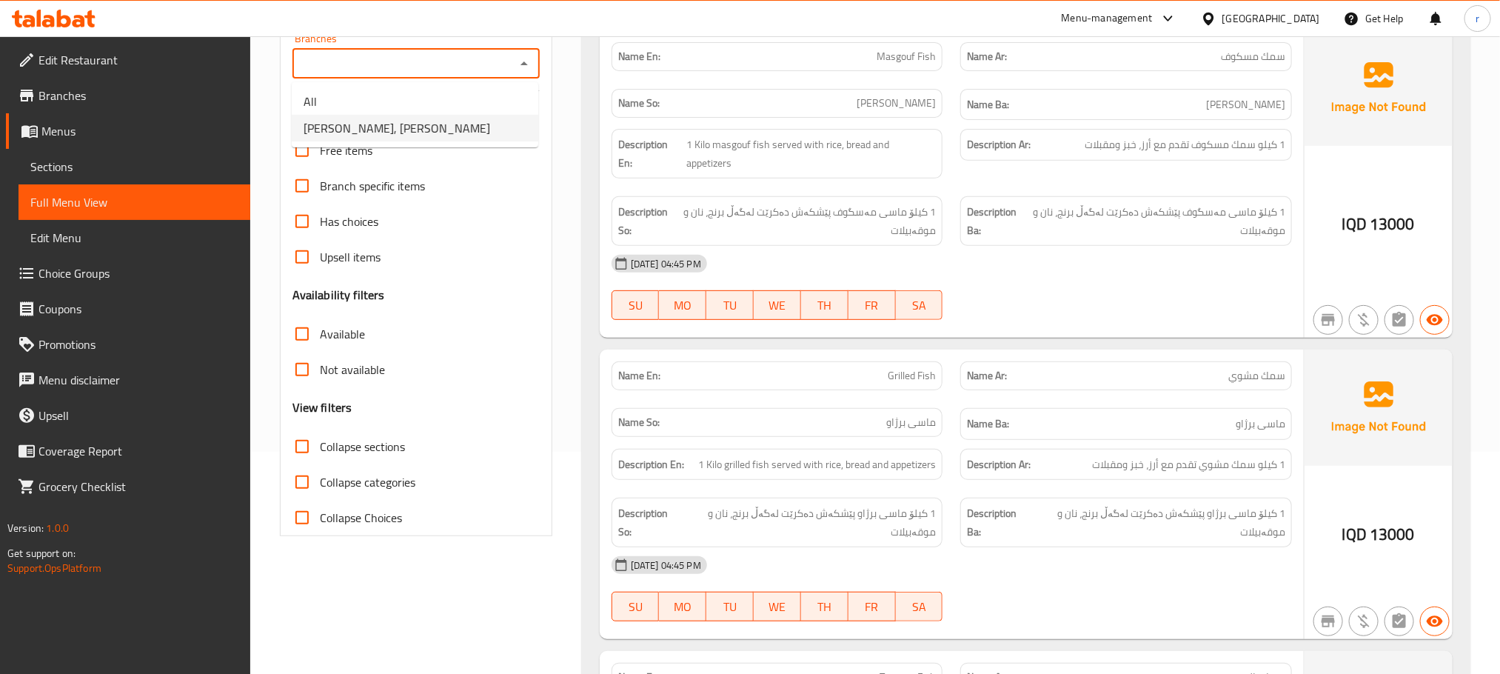
click at [422, 132] on span "[PERSON_NAME], [PERSON_NAME]" at bounding box center [397, 128] width 187 height 18
type input "[PERSON_NAME], [PERSON_NAME]"
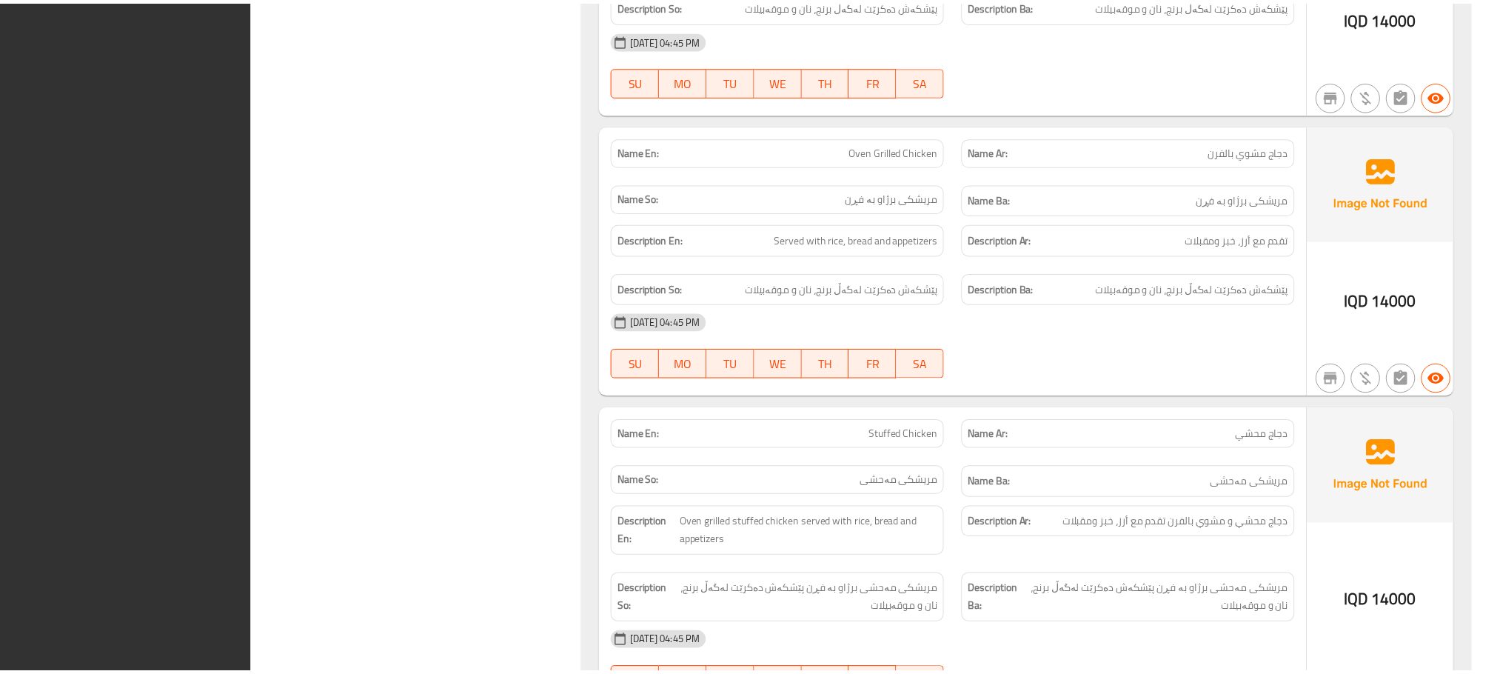
scroll to position [2750, 0]
